Goal: Task Accomplishment & Management: Use online tool/utility

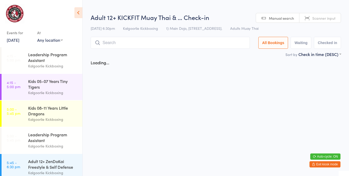
scroll to position [35, 0]
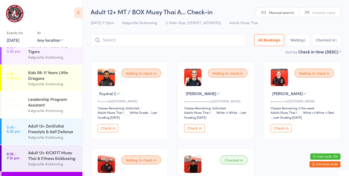
click at [286, 128] on button "Check in" at bounding box center [281, 128] width 21 height 8
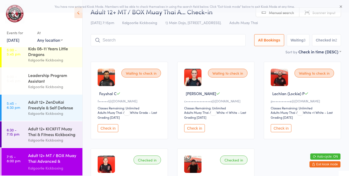
scroll to position [84, 0]
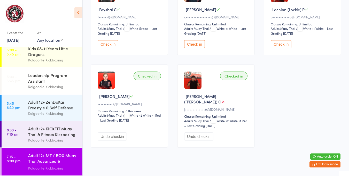
click at [235, 72] on div "Checked in" at bounding box center [233, 75] width 27 height 9
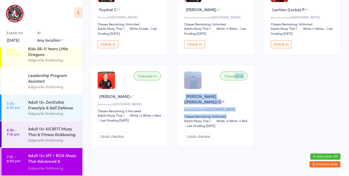
drag, startPoint x: 235, startPoint y: 72, endPoint x: 206, endPoint y: 123, distance: 58.4
click at [206, 123] on div "Checked in Joshua (Josh) O J•••••••••••••9@gmail.com Classes Remaining: Unlimit…" at bounding box center [215, 105] width 77 height 83
click at [230, 97] on div "[PERSON_NAME] ([PERSON_NAME]) O" at bounding box center [216, 98] width 65 height 11
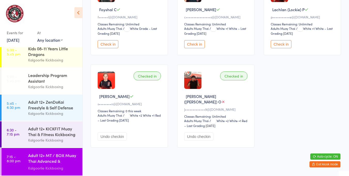
click at [202, 132] on button "Undo checkin" at bounding box center [198, 136] width 29 height 8
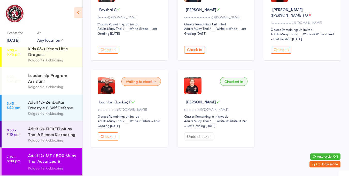
drag, startPoint x: 202, startPoint y: 129, endPoint x: 196, endPoint y: 159, distance: 30.5
click at [196, 92] on html "You have now entered Kiosk Mode. Members will be able to check themselves in us…" at bounding box center [174, 4] width 349 height 176
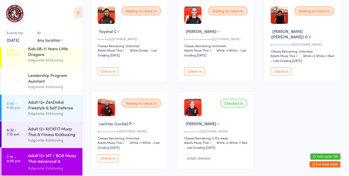
scroll to position [61, 0]
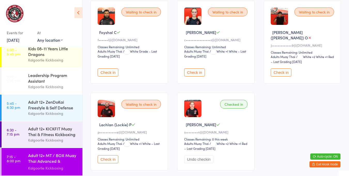
click at [57, 158] on div "Adult 12+ MT / BOX Muay Thai Advanced & SPARRING" at bounding box center [53, 158] width 50 height 13
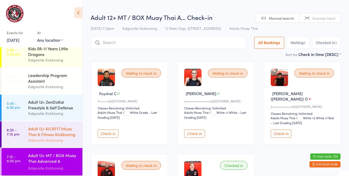
click at [58, 133] on div "Adult 12+ KICKFIT Muay Thai & Fitness Kickboxing" at bounding box center [53, 130] width 50 height 11
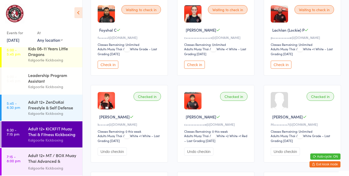
scroll to position [66, 0]
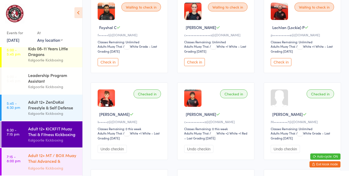
click at [64, 161] on div "Adult 12+ MT / BOX Muay Thai Advanced & SPARRING" at bounding box center [53, 158] width 50 height 13
